Goal: Transaction & Acquisition: Book appointment/travel/reservation

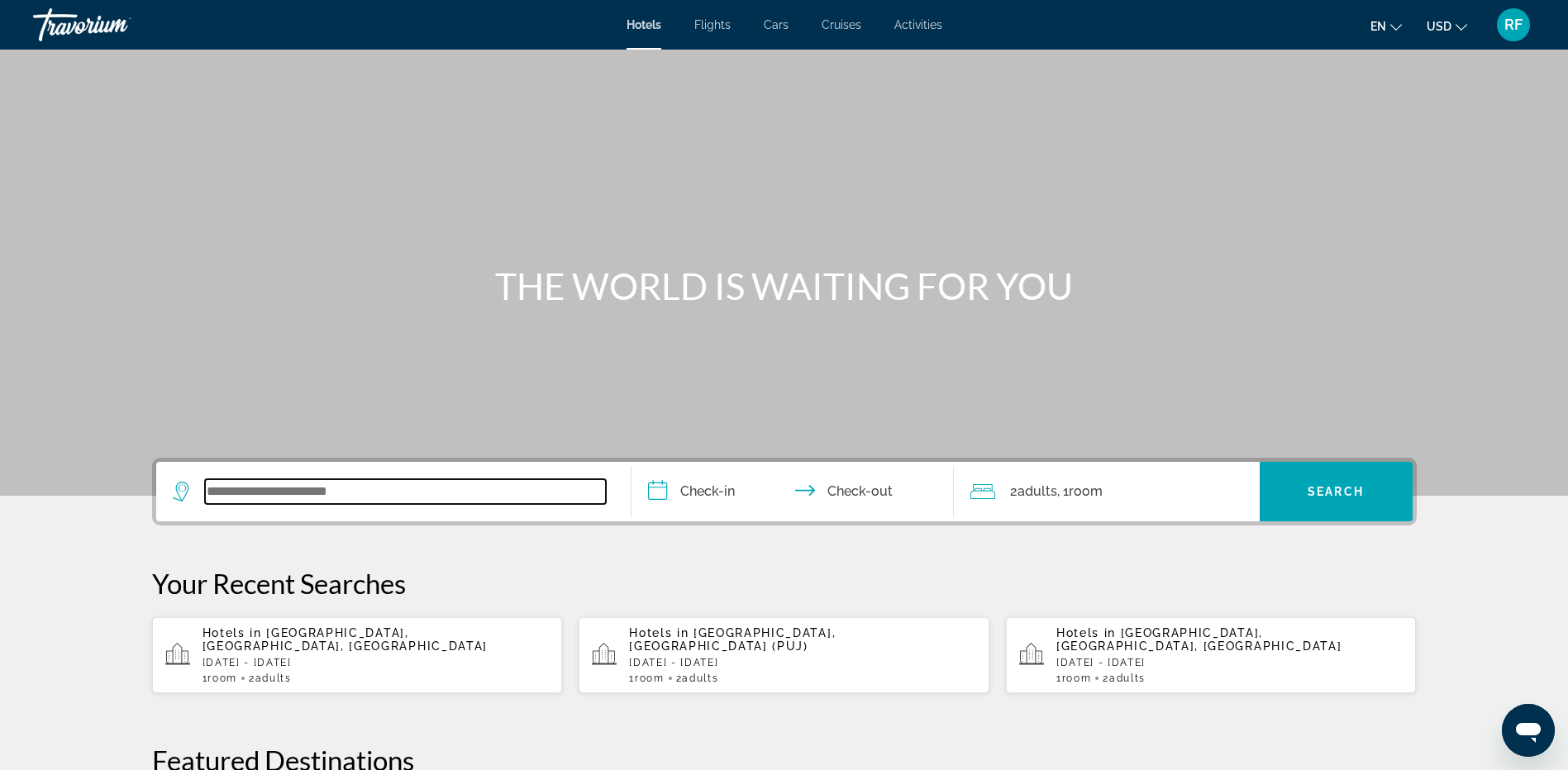
click at [418, 499] on input "Search widget" at bounding box center [405, 491] width 401 height 24
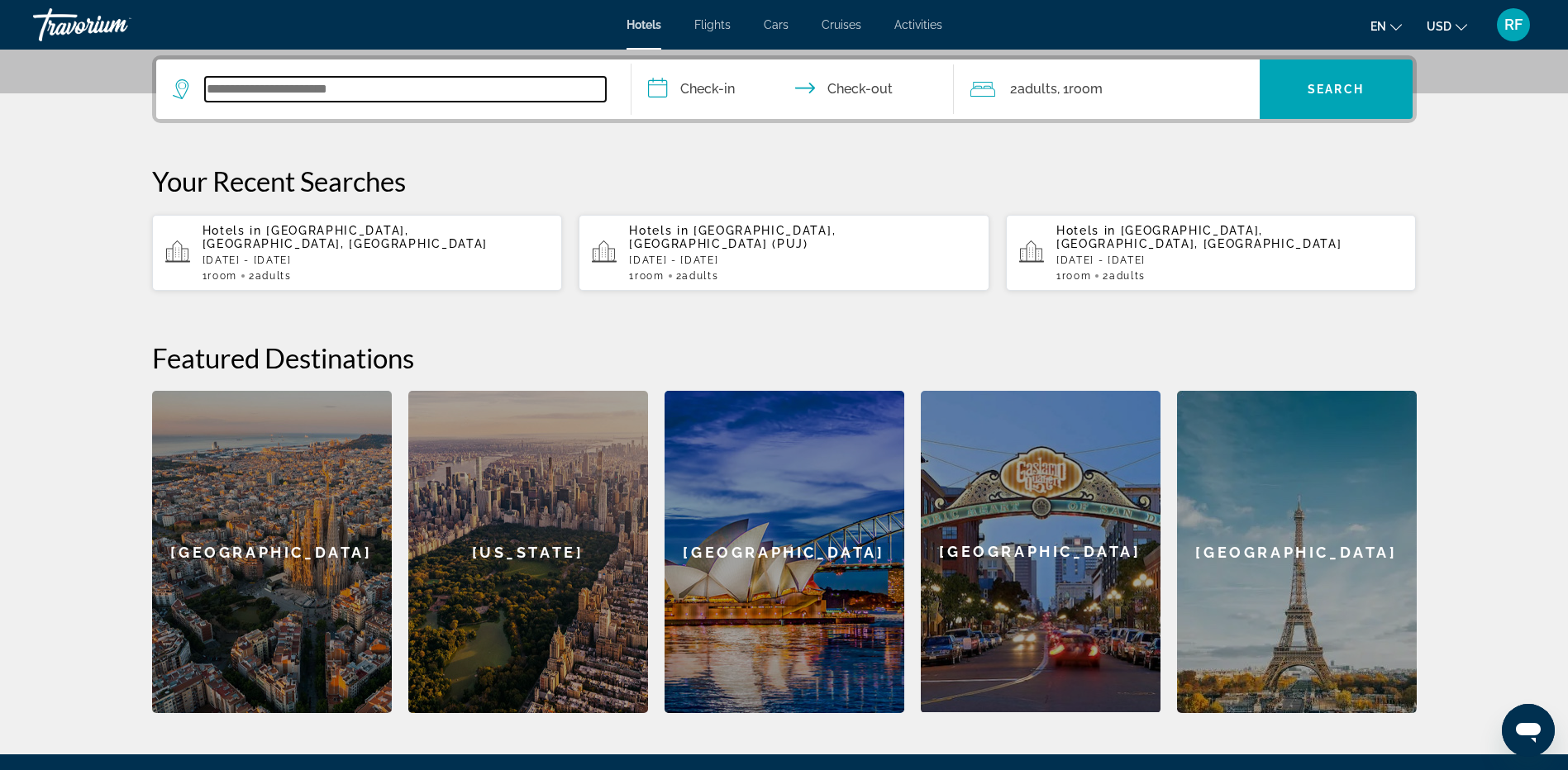
scroll to position [404, 0]
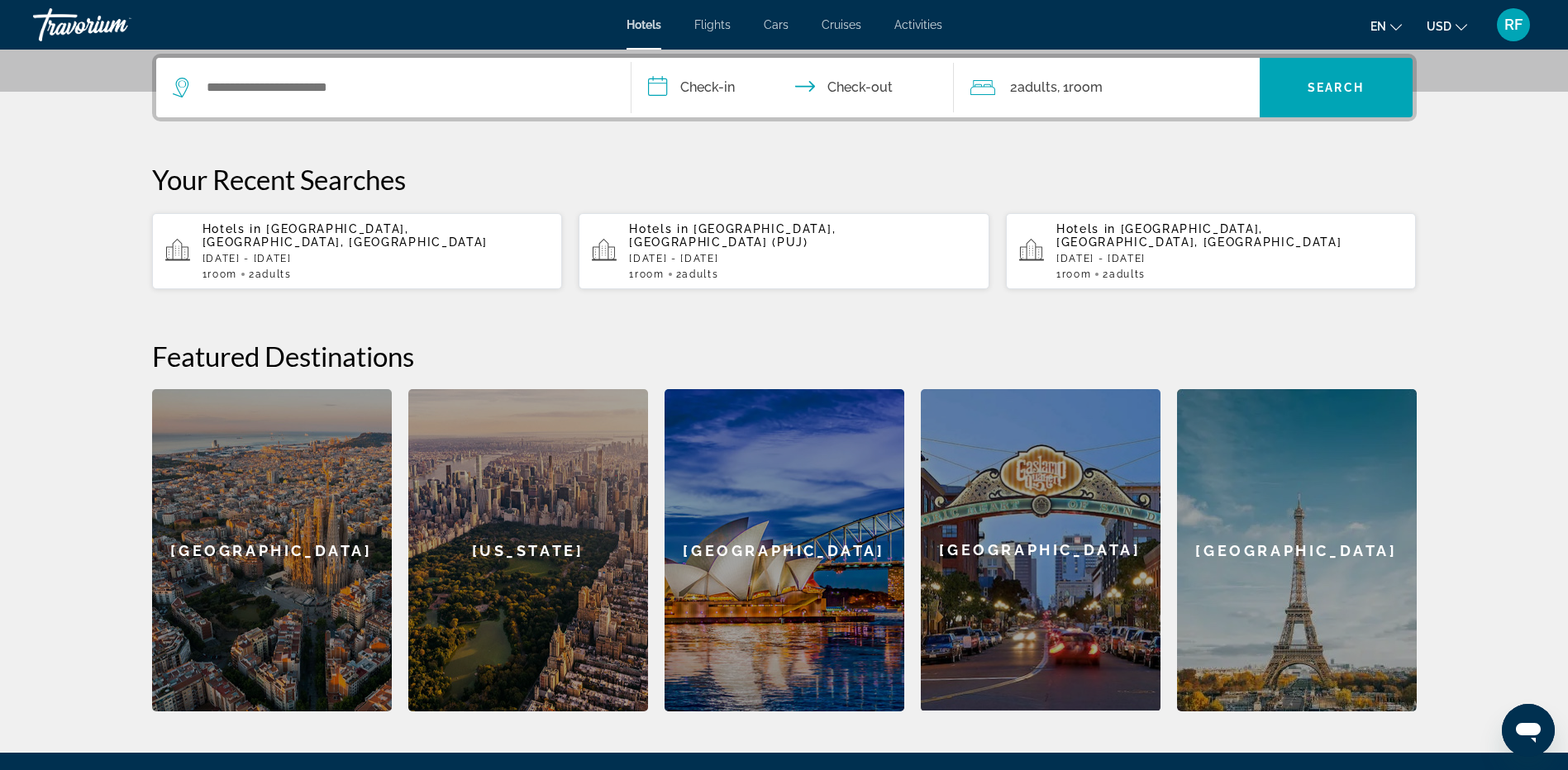
click at [316, 256] on p "[DATE] - [DATE]" at bounding box center [376, 258] width 347 height 12
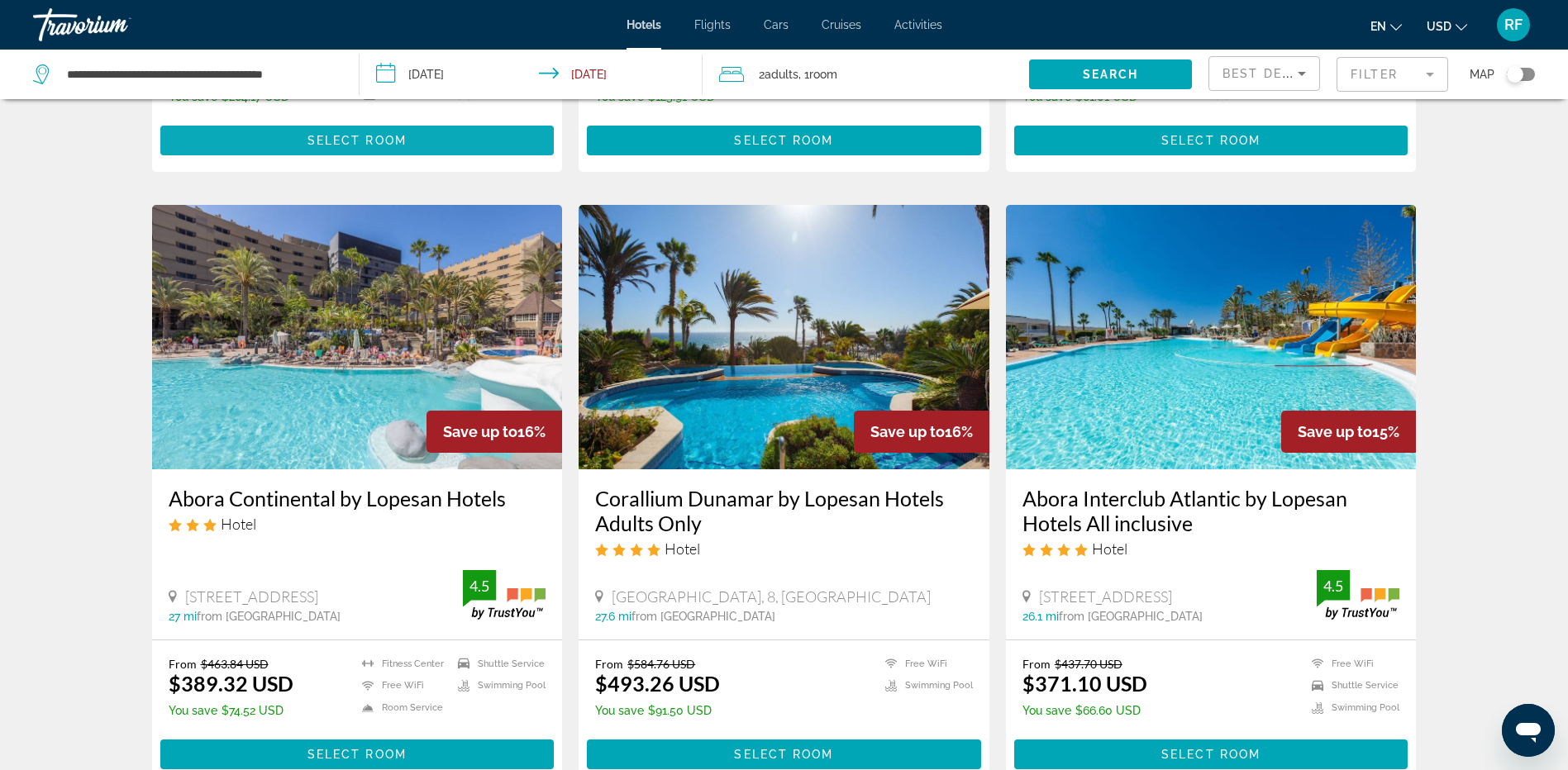
scroll to position [1157, 0]
